Goal: Task Accomplishment & Management: Manage account settings

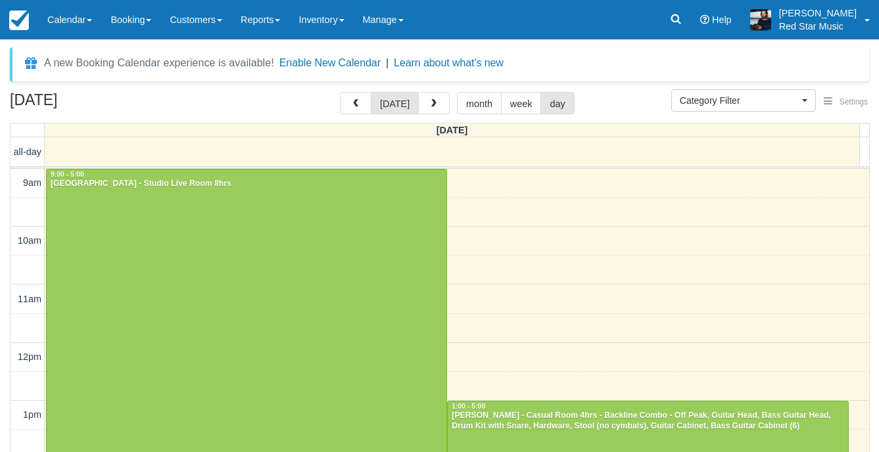
select select
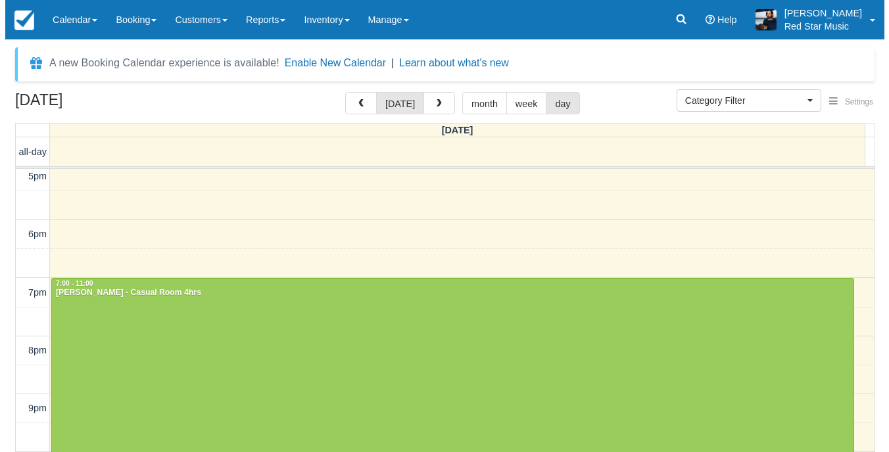
scroll to position [491, 0]
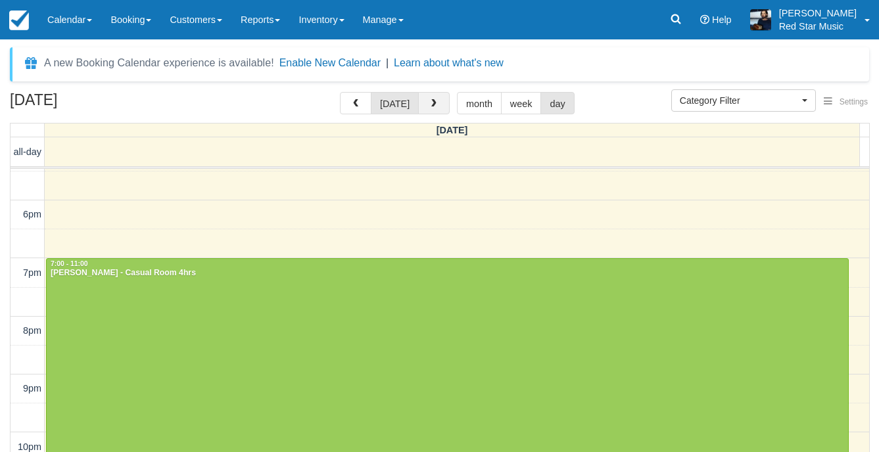
click at [429, 114] on button "button" at bounding box center [434, 103] width 32 height 22
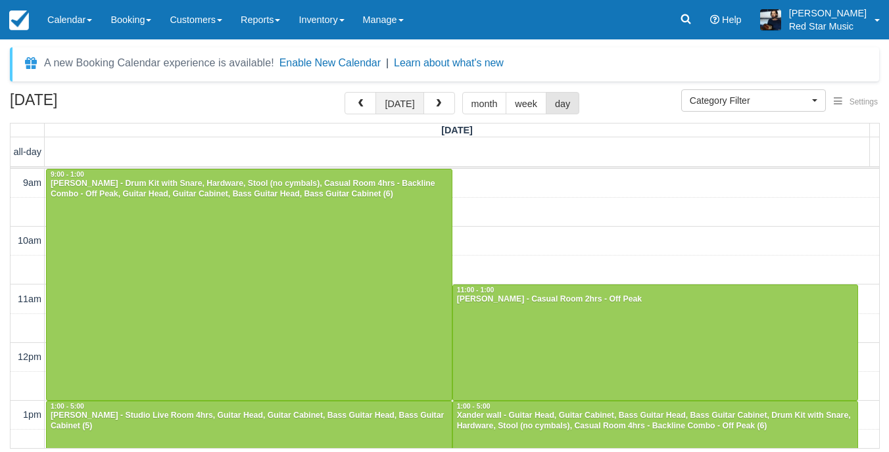
click at [393, 110] on button "today" at bounding box center [400, 103] width 48 height 22
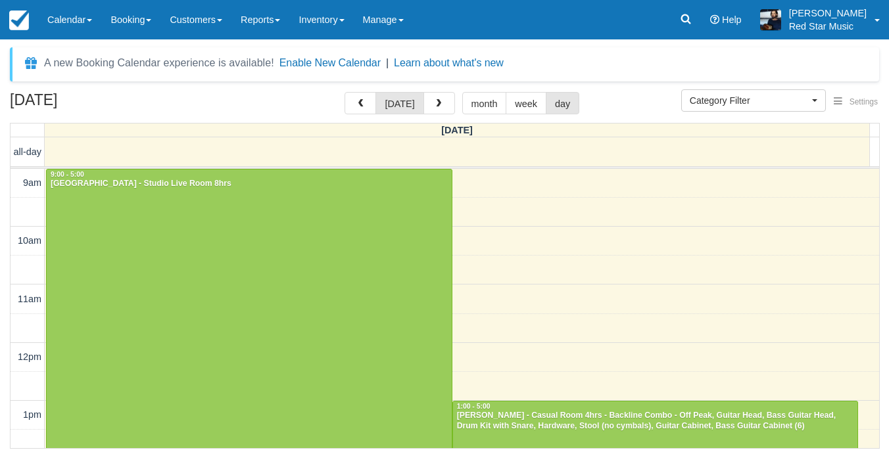
scroll to position [475, 0]
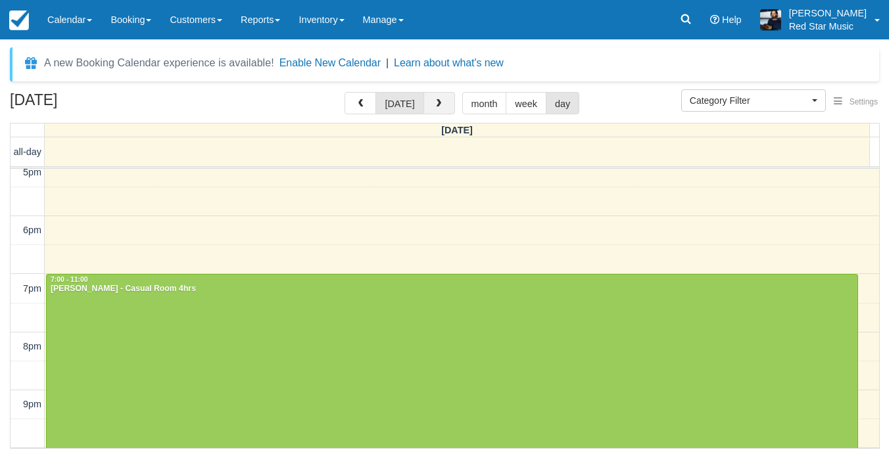
click at [435, 109] on button "button" at bounding box center [440, 103] width 32 height 22
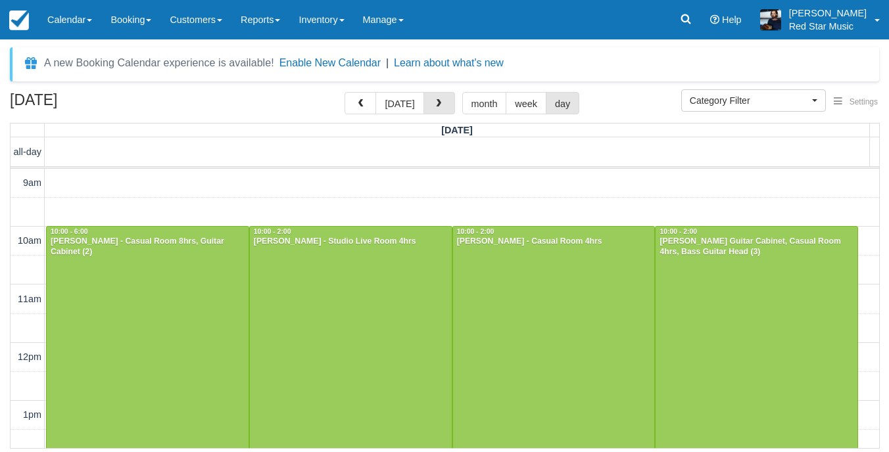
click at [435, 109] on button "button" at bounding box center [440, 103] width 32 height 22
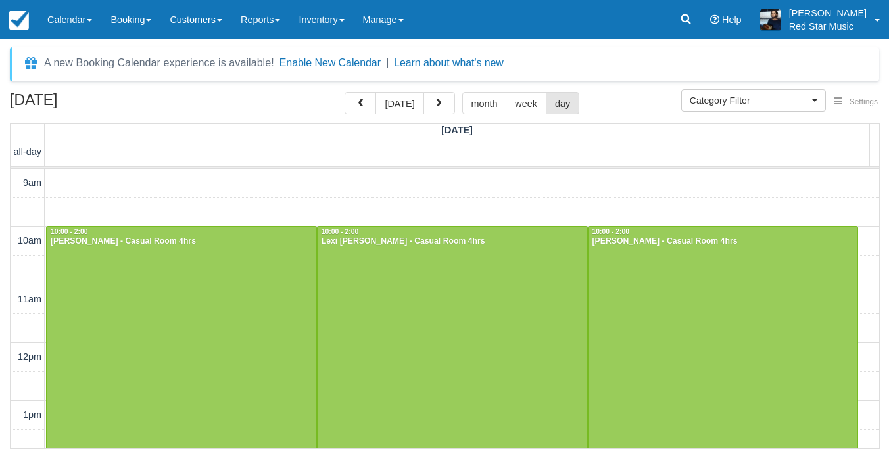
scroll to position [523, 0]
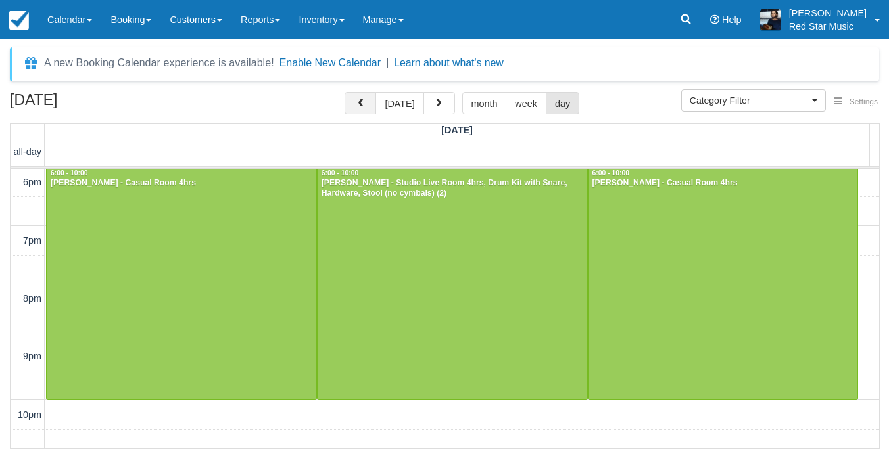
click at [364, 102] on span "button" at bounding box center [360, 103] width 9 height 9
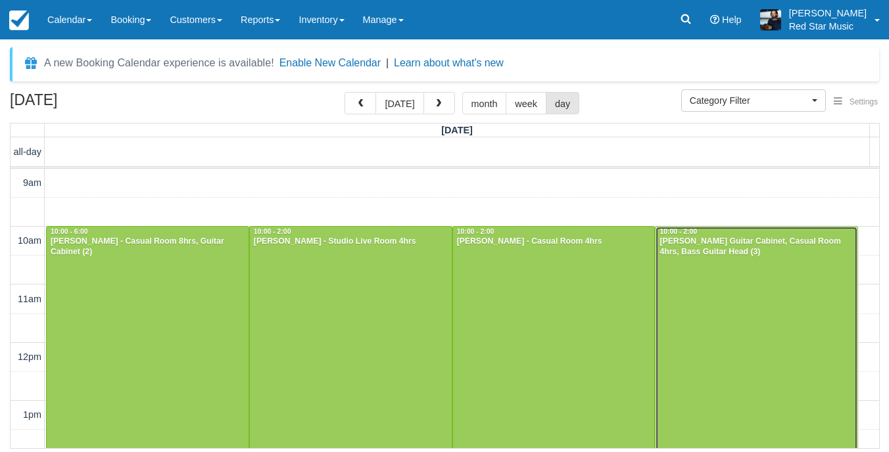
click at [815, 283] on div at bounding box center [757, 342] width 202 height 231
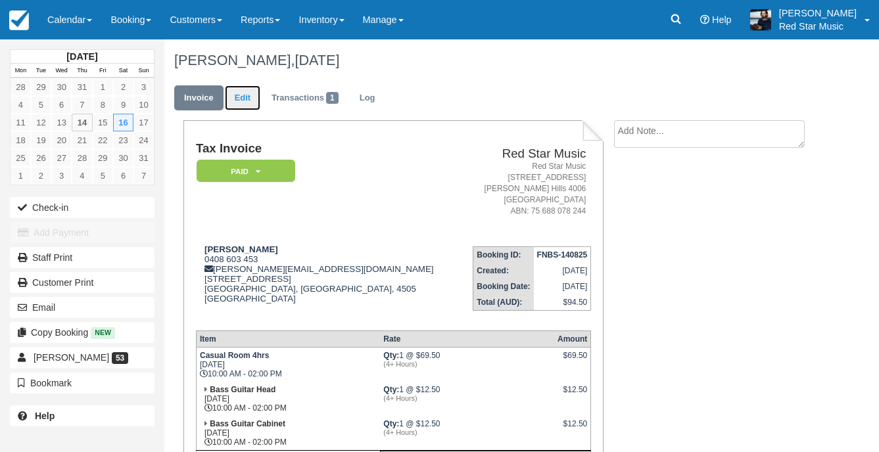
click at [238, 101] on link "Edit" at bounding box center [243, 98] width 36 height 26
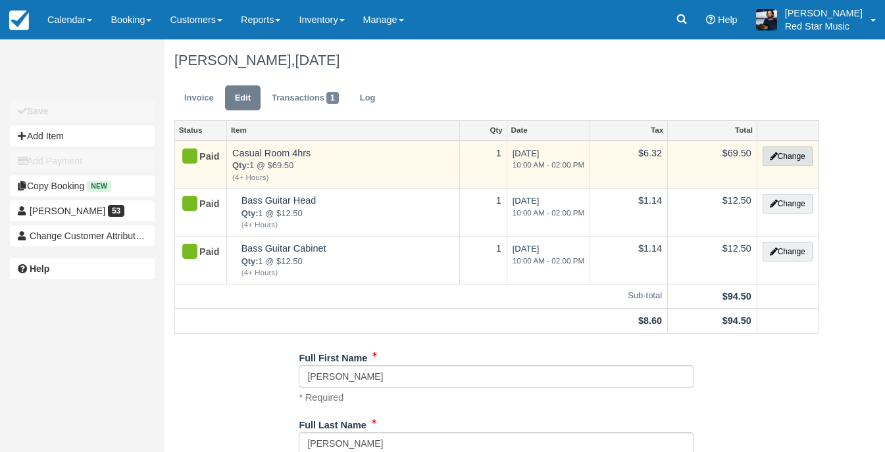
click at [783, 161] on button "Change" at bounding box center [787, 157] width 50 height 20
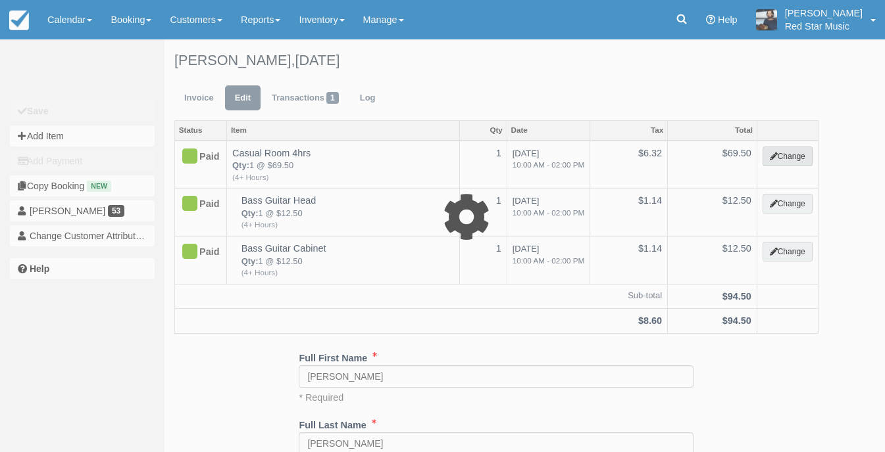
select select "6"
type input "69.50"
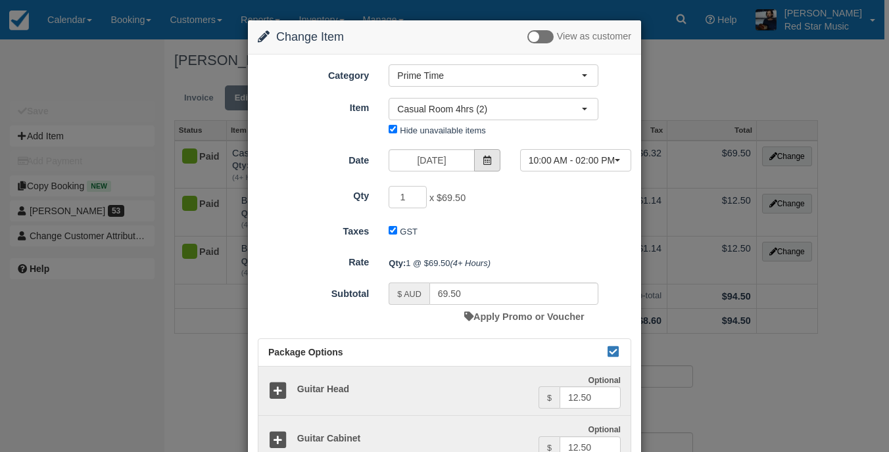
click at [495, 155] on span at bounding box center [487, 160] width 26 height 22
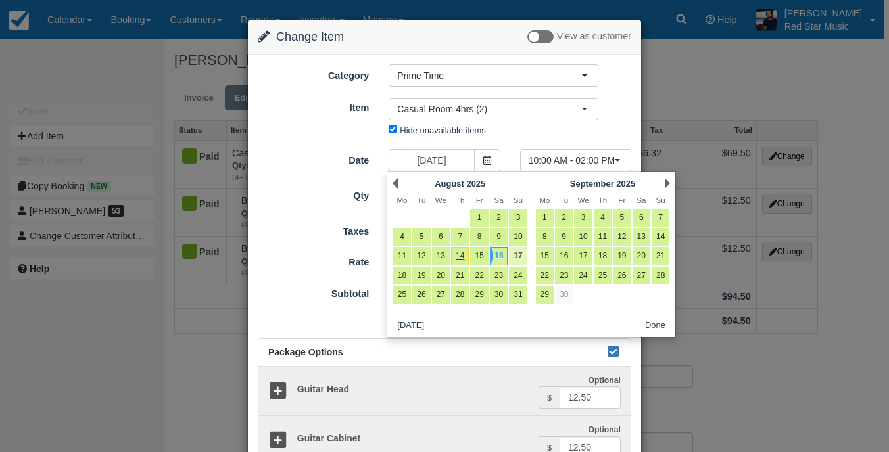
click at [511, 255] on link "17" at bounding box center [518, 256] width 18 height 18
type input "August 17 2025"
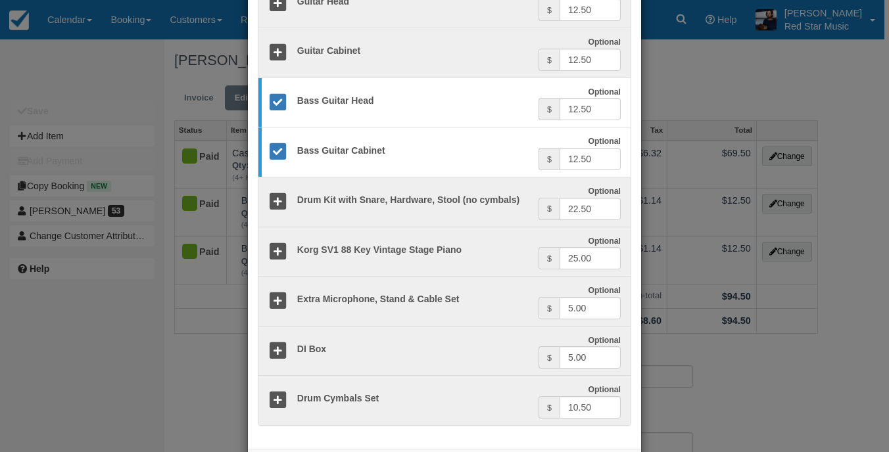
scroll to position [448, 0]
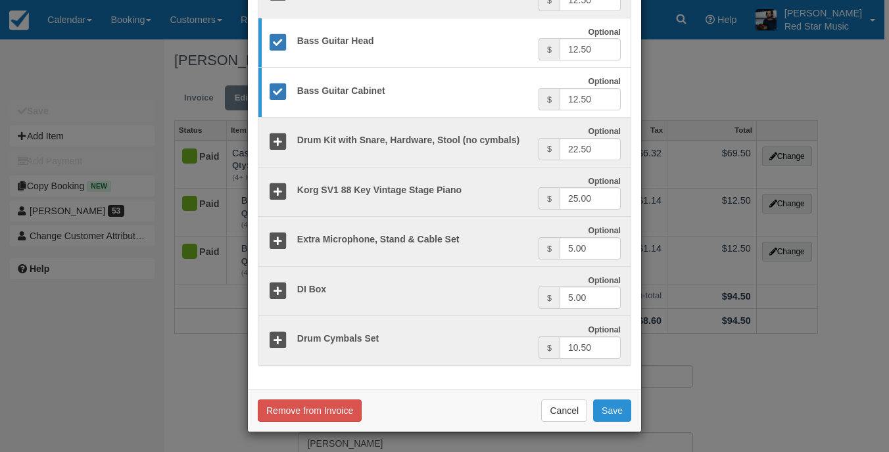
click at [612, 410] on button "Save" at bounding box center [612, 411] width 38 height 22
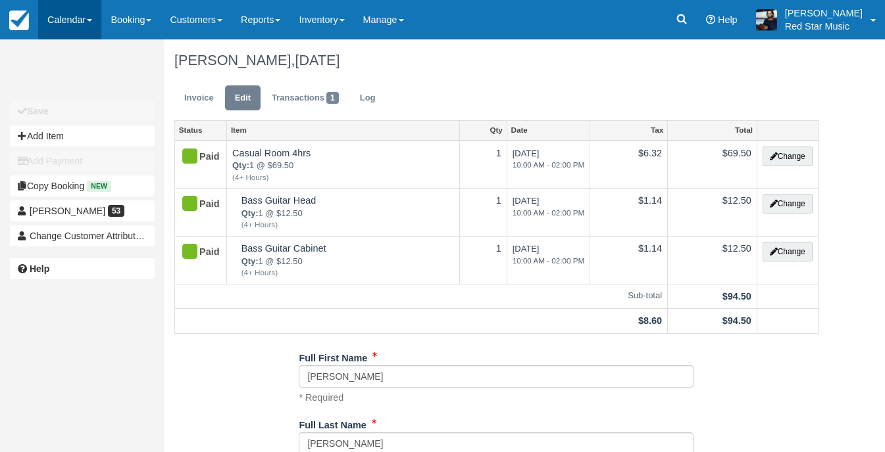
click at [84, 29] on link "Calendar" at bounding box center [69, 19] width 63 height 39
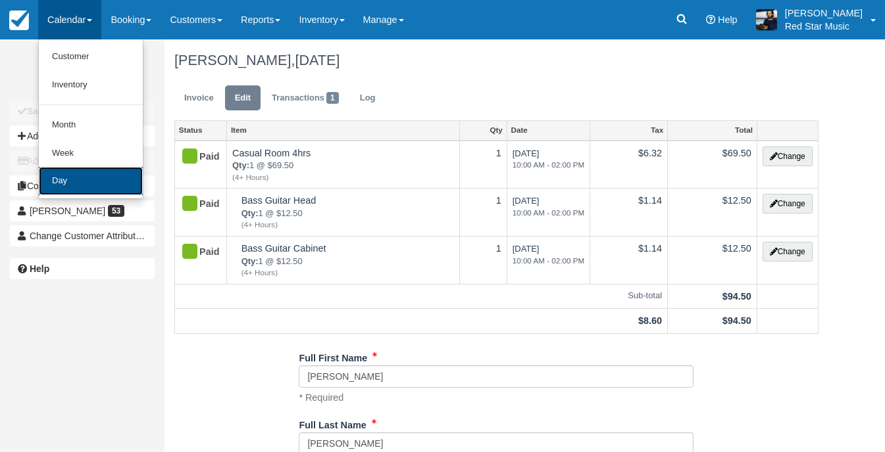
click at [89, 170] on link "Day" at bounding box center [91, 181] width 104 height 28
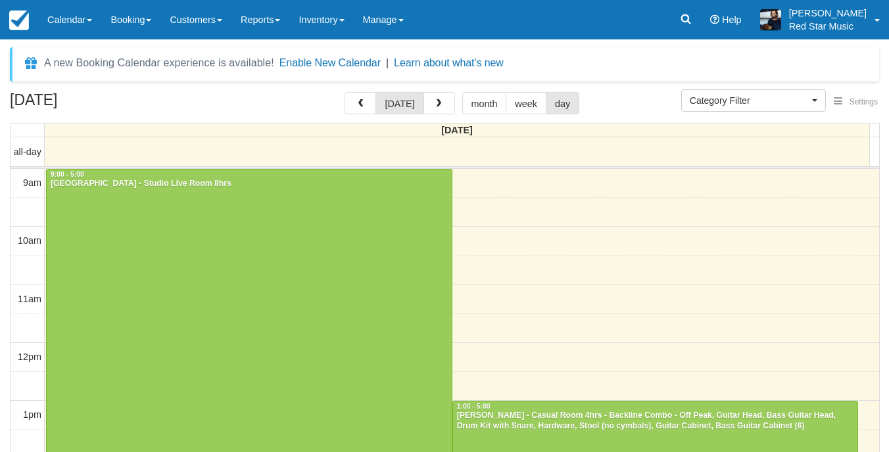
select select
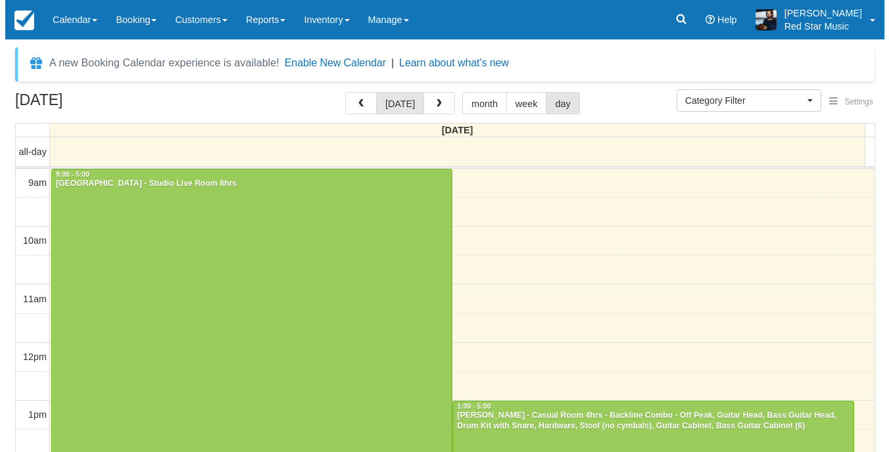
scroll to position [143, 0]
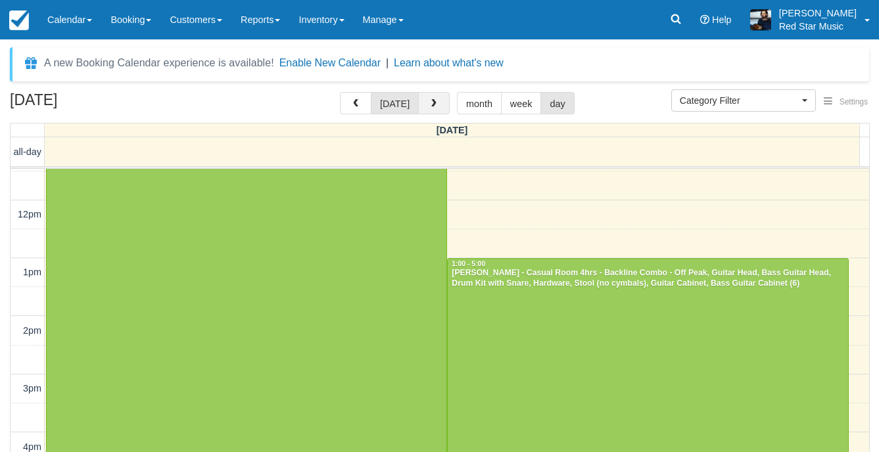
click at [435, 101] on span "button" at bounding box center [433, 103] width 9 height 9
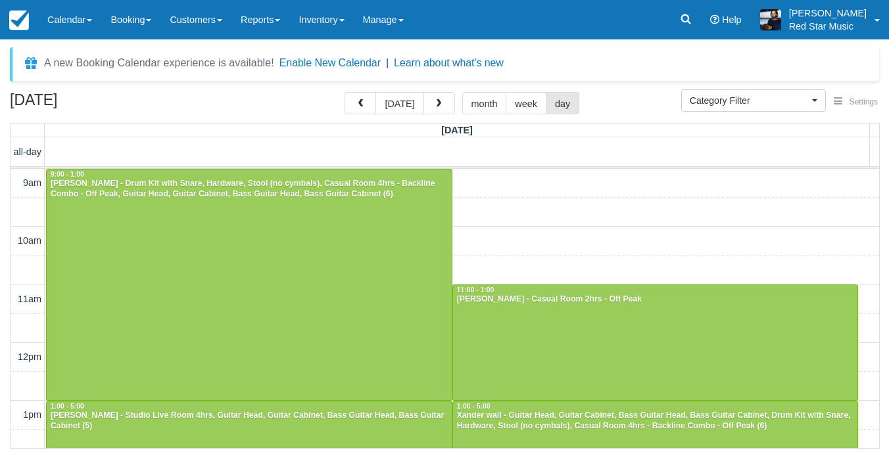
scroll to position [475, 0]
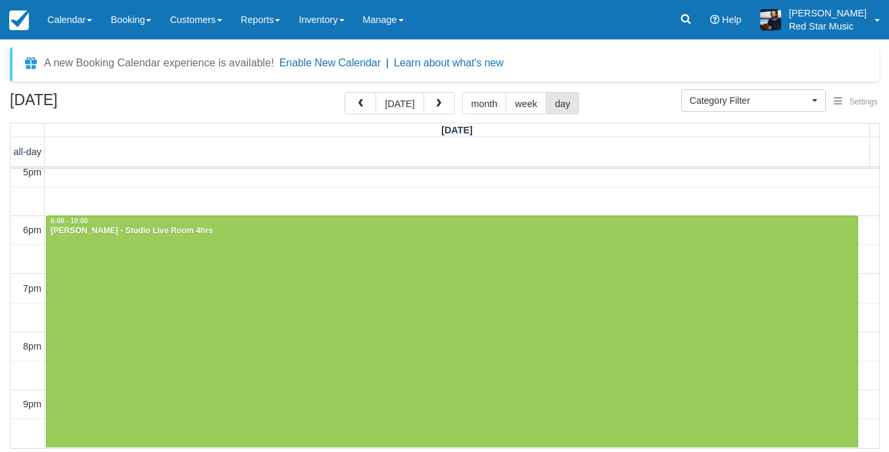
click at [435, 101] on span "button" at bounding box center [438, 103] width 9 height 9
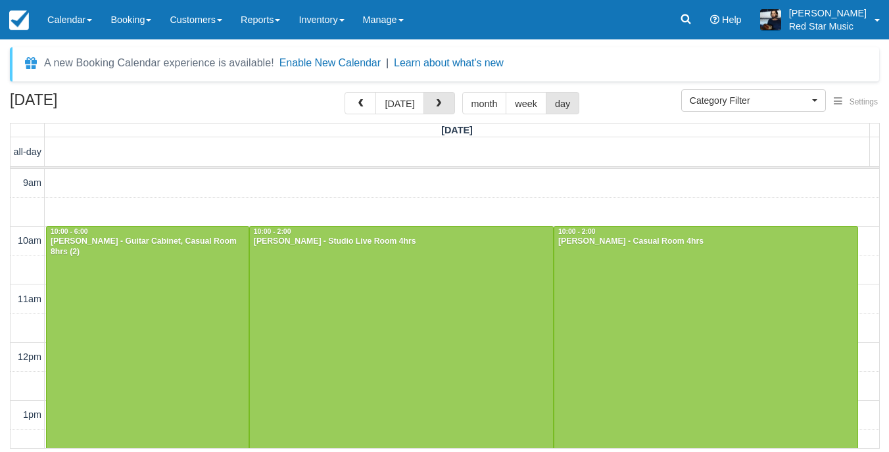
click at [435, 101] on span "button" at bounding box center [438, 103] width 9 height 9
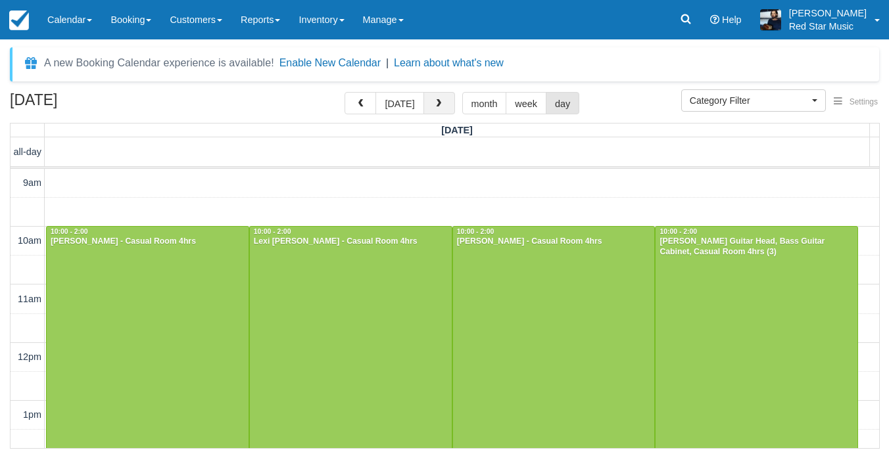
scroll to position [592, 0]
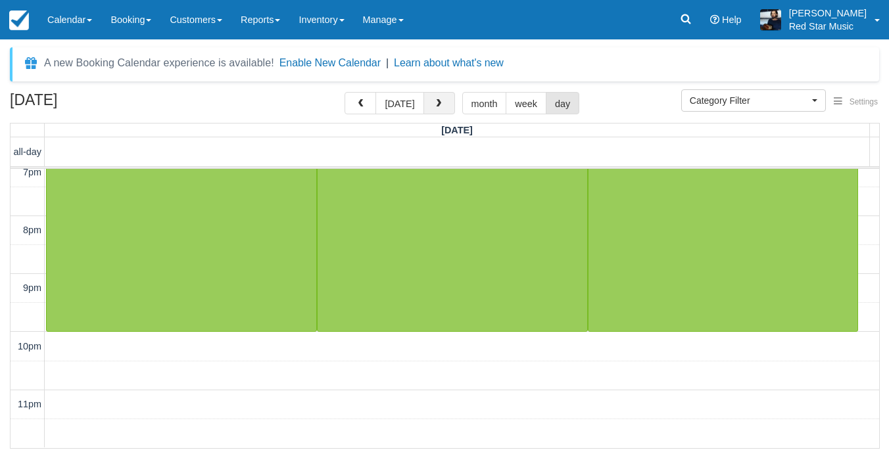
click at [434, 101] on span "button" at bounding box center [438, 103] width 9 height 9
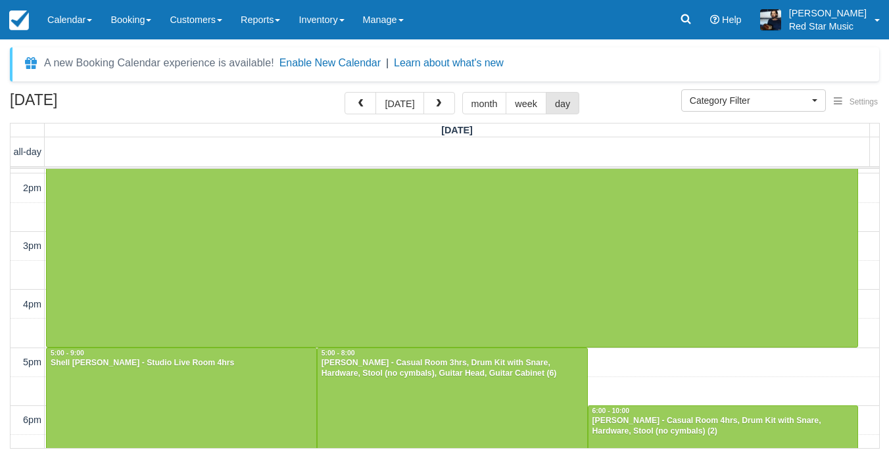
scroll to position [278, 0]
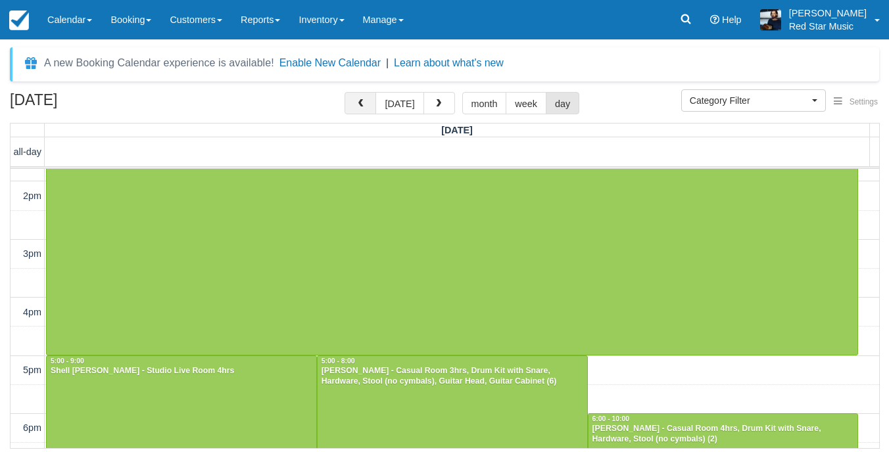
click at [364, 109] on span "button" at bounding box center [360, 103] width 9 height 9
